Goal: Navigation & Orientation: Find specific page/section

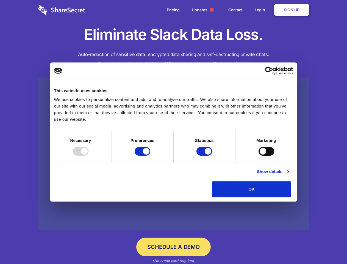
click at [88, 155] on div at bounding box center [81, 151] width 16 height 9
click at [150, 155] on input "Preferences" at bounding box center [143, 151] width 16 height 9
checkbox input "false"
click at [205, 155] on input "Statistics" at bounding box center [204, 151] width 16 height 9
checkbox input "false"
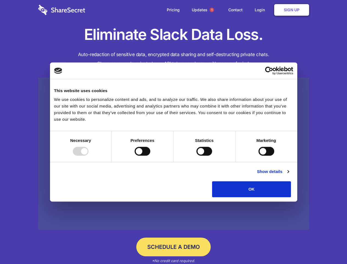
click at [258, 155] on input "Marketing" at bounding box center [266, 151] width 16 height 9
checkbox input "true"
click at [289, 175] on link "Show details" at bounding box center [273, 171] width 32 height 7
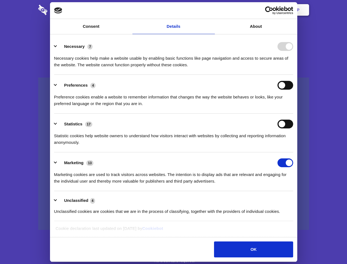
click at [293, 68] on div "Necessary cookies help make a website usable by enabling basic functions like p…" at bounding box center [173, 59] width 239 height 17
click at [211, 10] on span "1" at bounding box center [212, 10] width 4 height 4
